Goal: Task Accomplishment & Management: Manage account settings

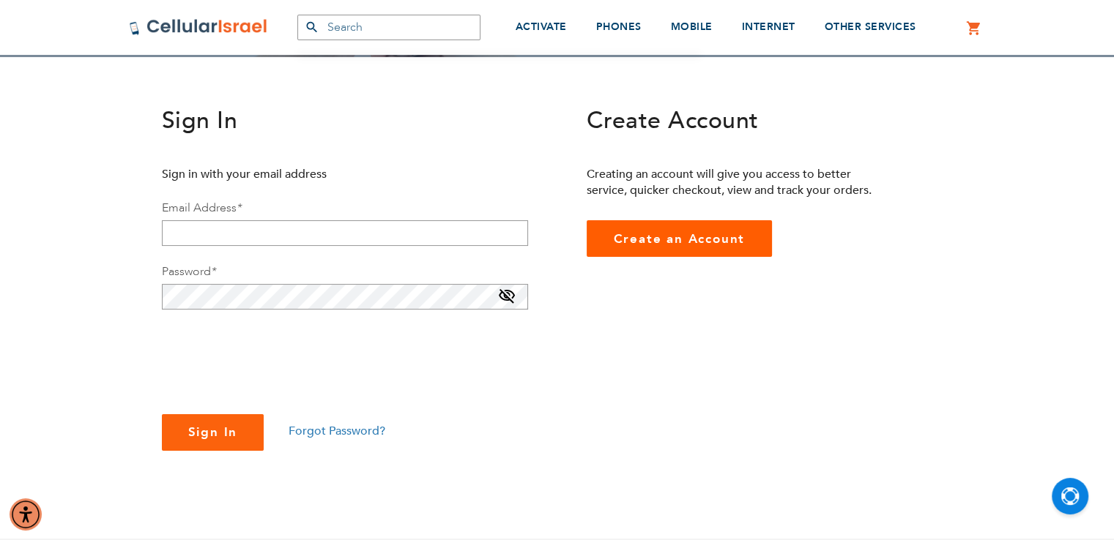
scroll to position [110, 0]
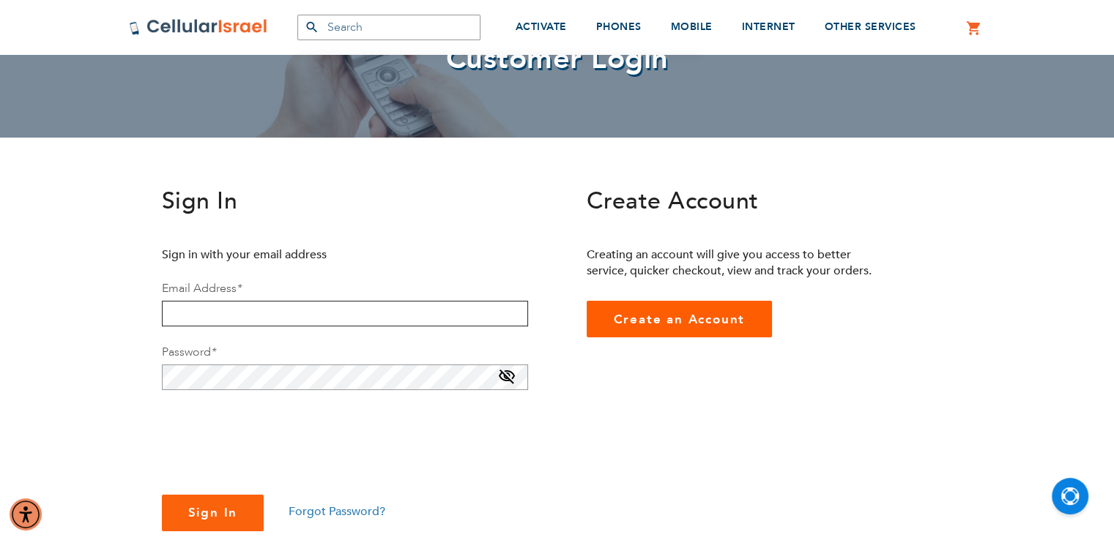
click at [234, 319] on input "email" at bounding box center [345, 314] width 366 height 26
type input "hudisbruzo@gmail.com"
checkbox input "true"
click at [206, 504] on button "Sign In" at bounding box center [213, 513] width 103 height 37
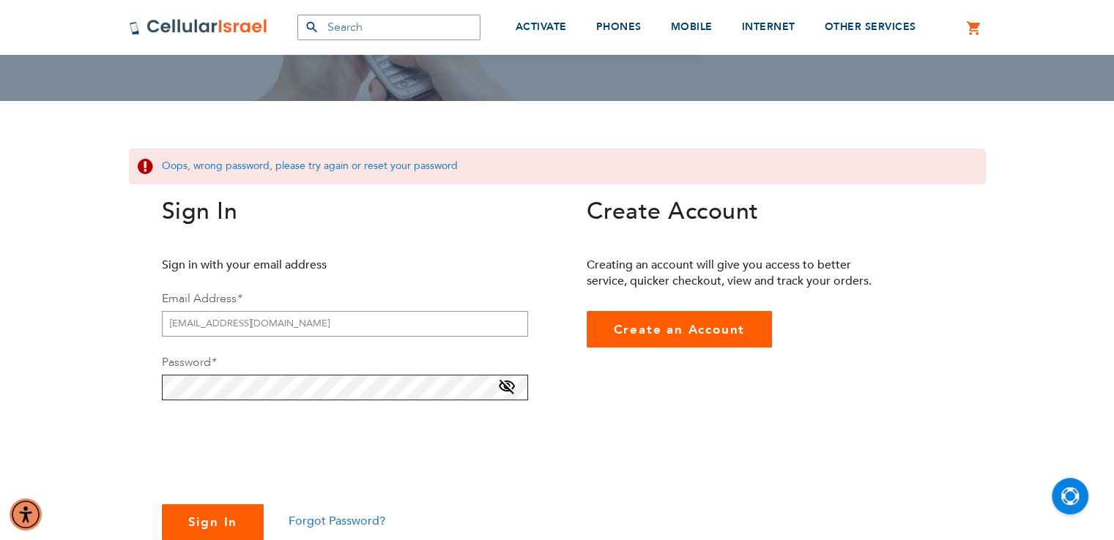
scroll to position [146, 0]
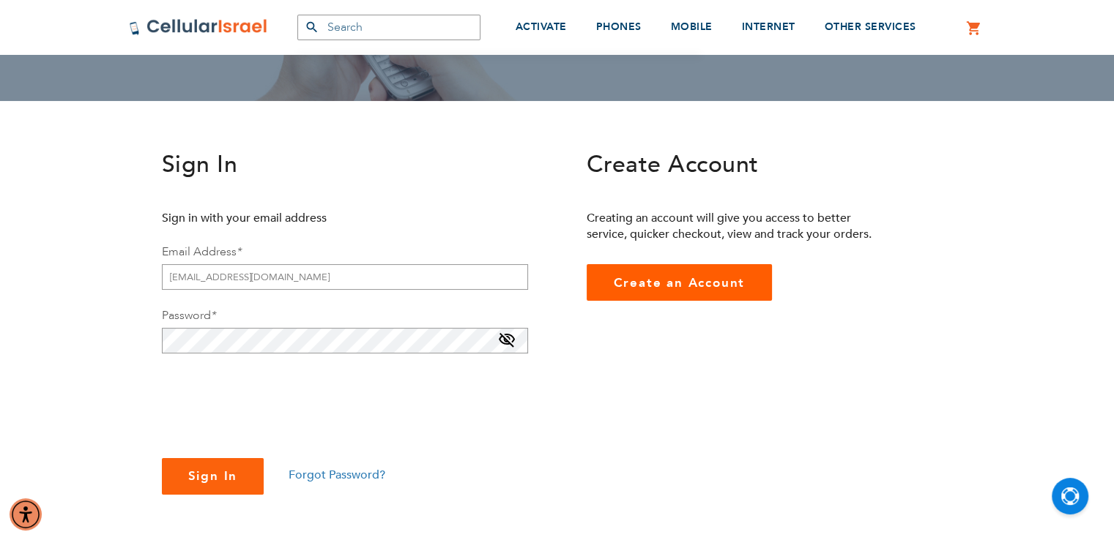
checkbox input "true"
click at [201, 473] on span "Sign In" at bounding box center [213, 476] width 50 height 17
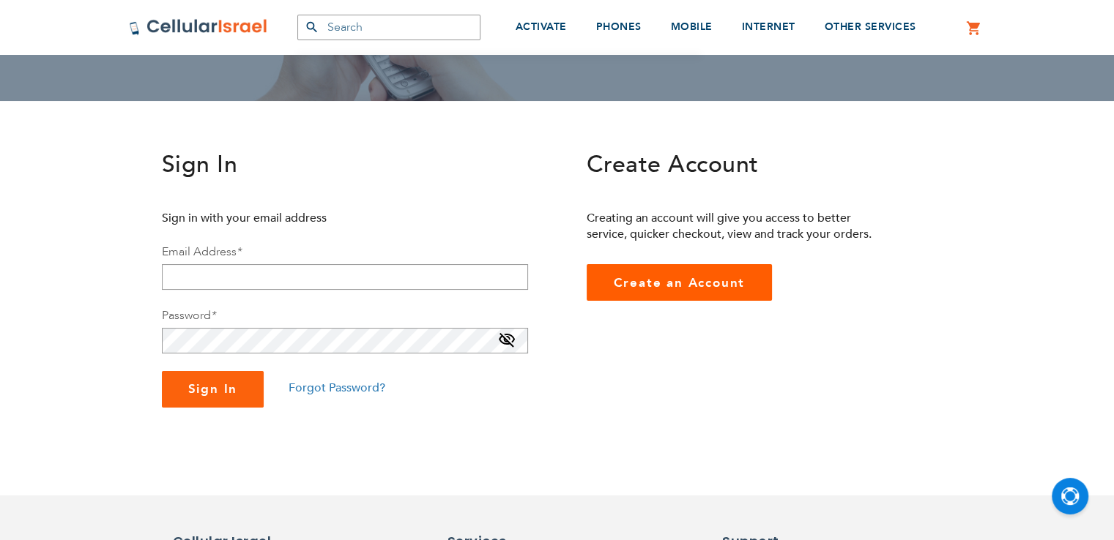
scroll to position [146, 0]
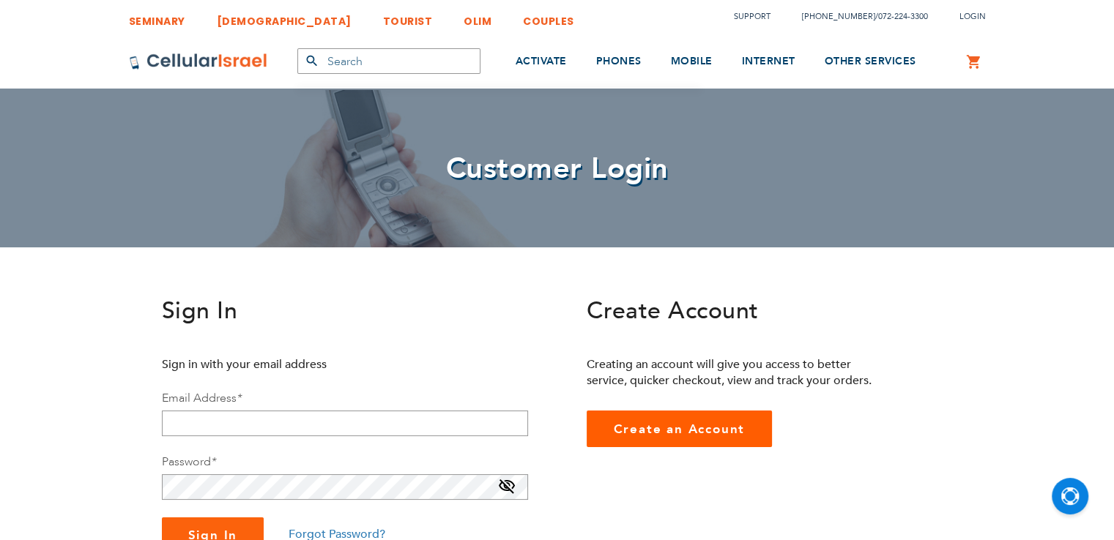
click at [352, 333] on div "Sign In Sign in with your email address Email Address * Password * Sign In Forg…" at bounding box center [337, 424] width 417 height 259
click at [313, 428] on input "email" at bounding box center [345, 424] width 366 height 26
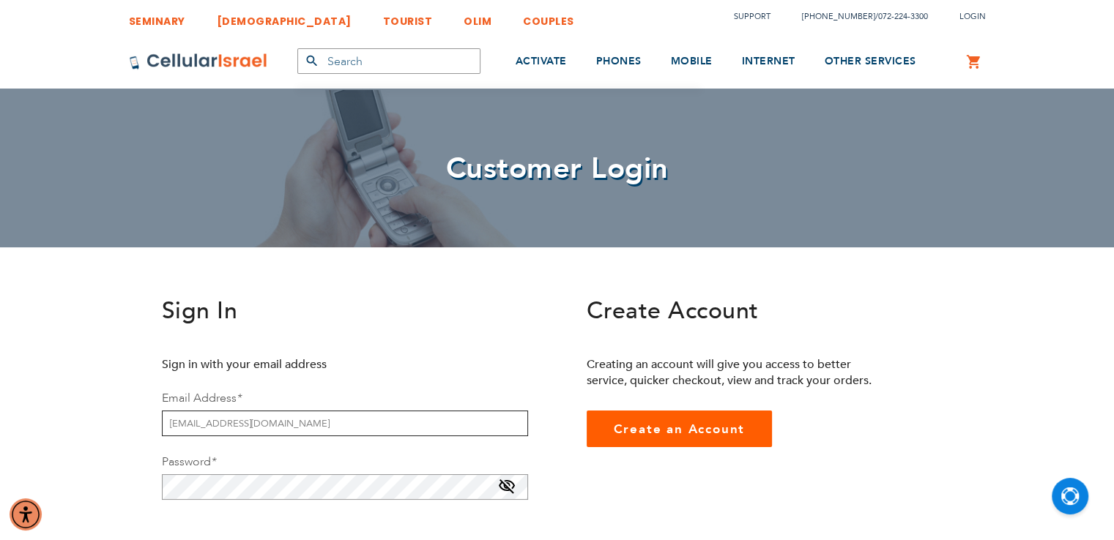
type input "[EMAIL_ADDRESS][DOMAIN_NAME]"
click at [509, 488] on span at bounding box center [507, 489] width 18 height 23
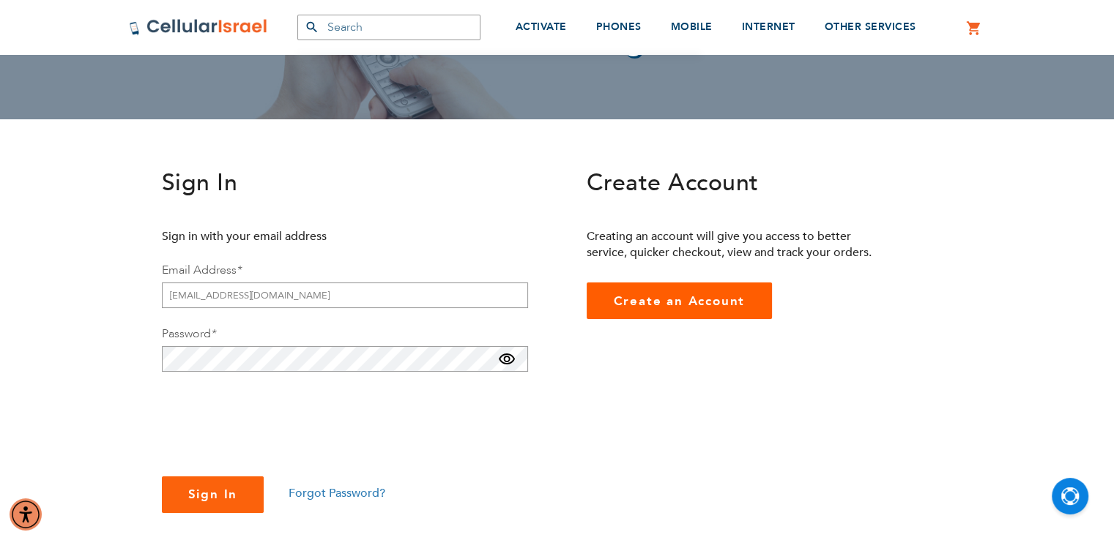
scroll to position [171, 0]
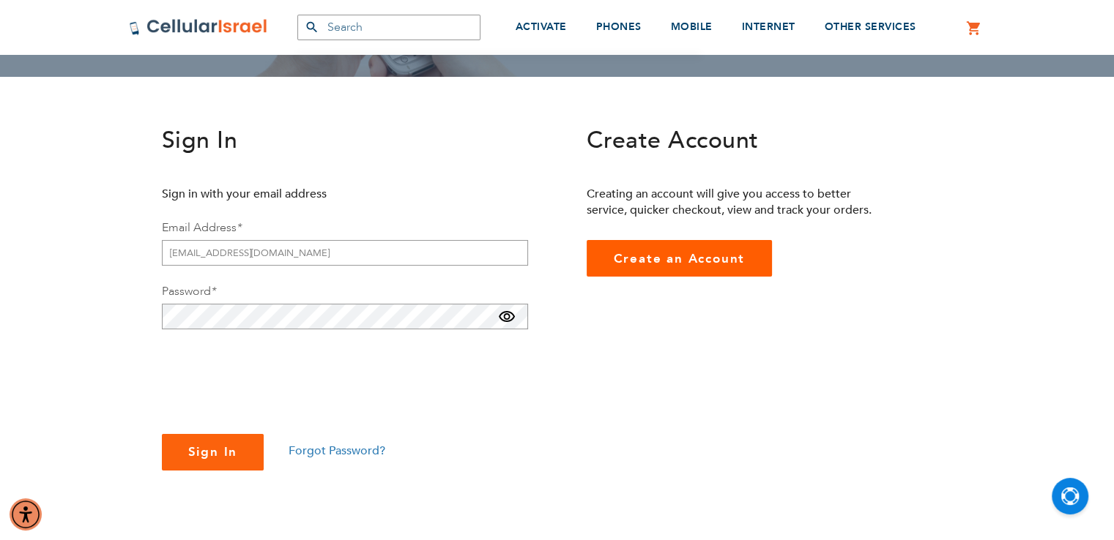
click at [360, 451] on span "Forgot Password?" at bounding box center [337, 451] width 97 height 16
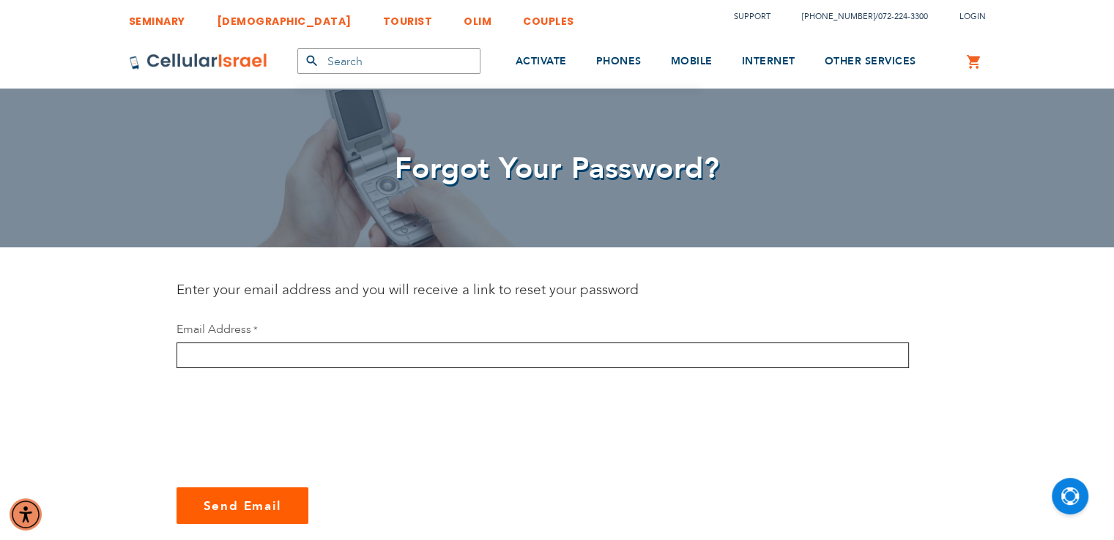
click at [280, 358] on input "email" at bounding box center [542, 356] width 732 height 26
type input "[EMAIL_ADDRESS][DOMAIN_NAME]"
checkbox input "true"
click at [223, 505] on span "Send Email" at bounding box center [243, 506] width 78 height 17
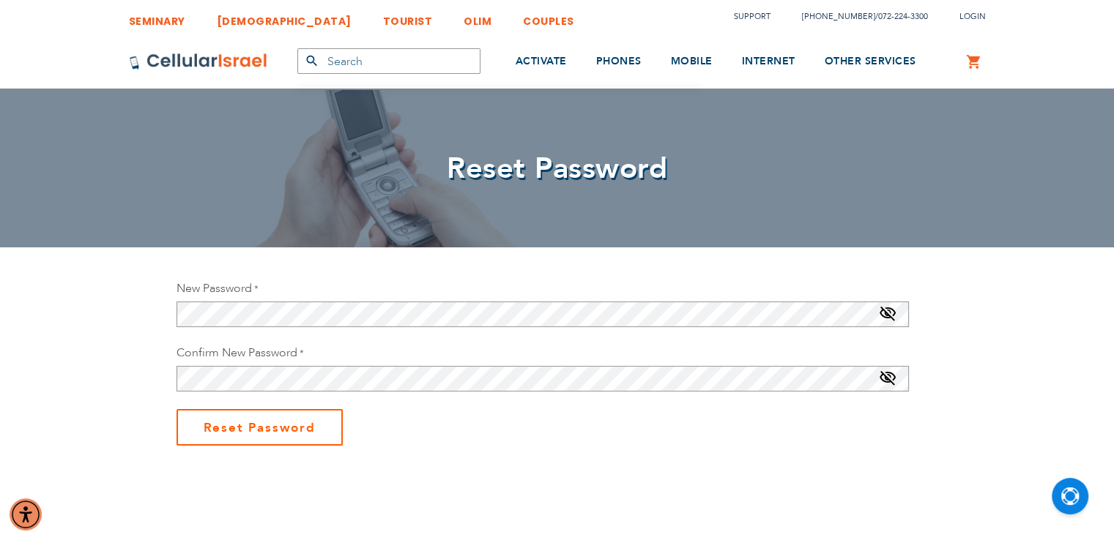
click at [319, 425] on button "Reset Password" at bounding box center [259, 427] width 166 height 37
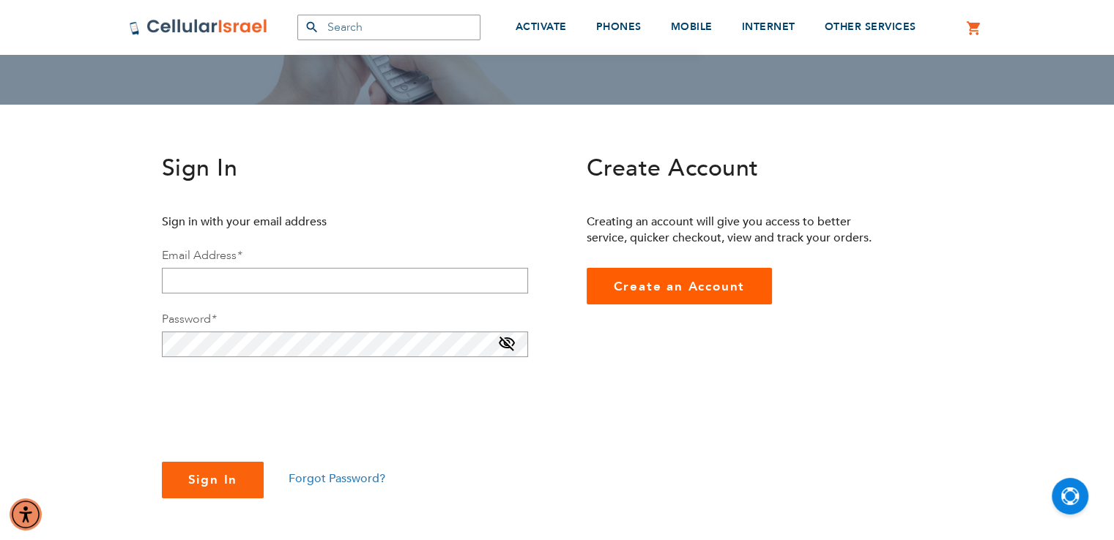
scroll to position [136, 0]
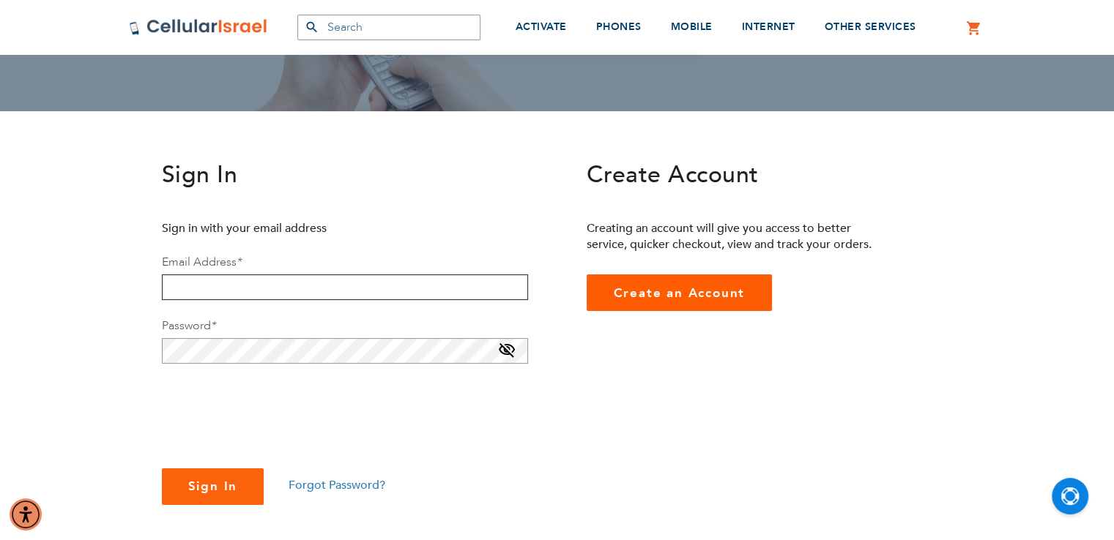
click at [294, 291] on input "email" at bounding box center [345, 288] width 366 height 26
type input "Hudisbruzo@gmail.com"
checkbox input "true"
click at [196, 486] on span "Sign In" at bounding box center [213, 486] width 50 height 17
